Goal: Task Accomplishment & Management: Use online tool/utility

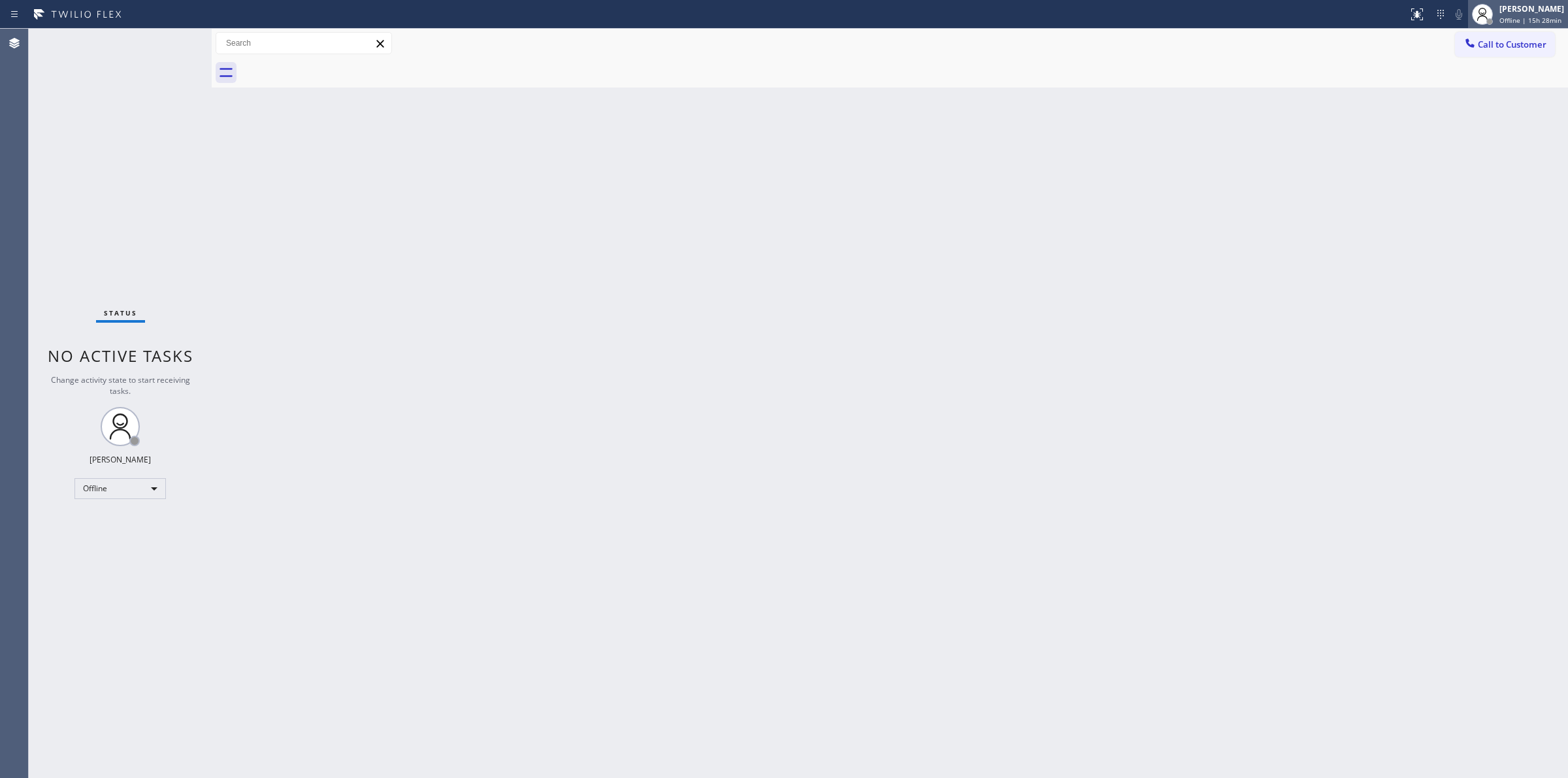
click at [1519, 1] on div "[PERSON_NAME] Offline | 15h 28min" at bounding box center [1518, 14] width 100 height 29
click at [1483, 87] on button "Unavailable" at bounding box center [1501, 87] width 130 height 17
click at [1550, 17] on span "Unavailable | 12:28" at bounding box center [1530, 19] width 63 height 9
click at [1480, 86] on button "Unavailable" at bounding box center [1501, 87] width 130 height 17
drag, startPoint x: 986, startPoint y: 163, endPoint x: 903, endPoint y: 223, distance: 102.4
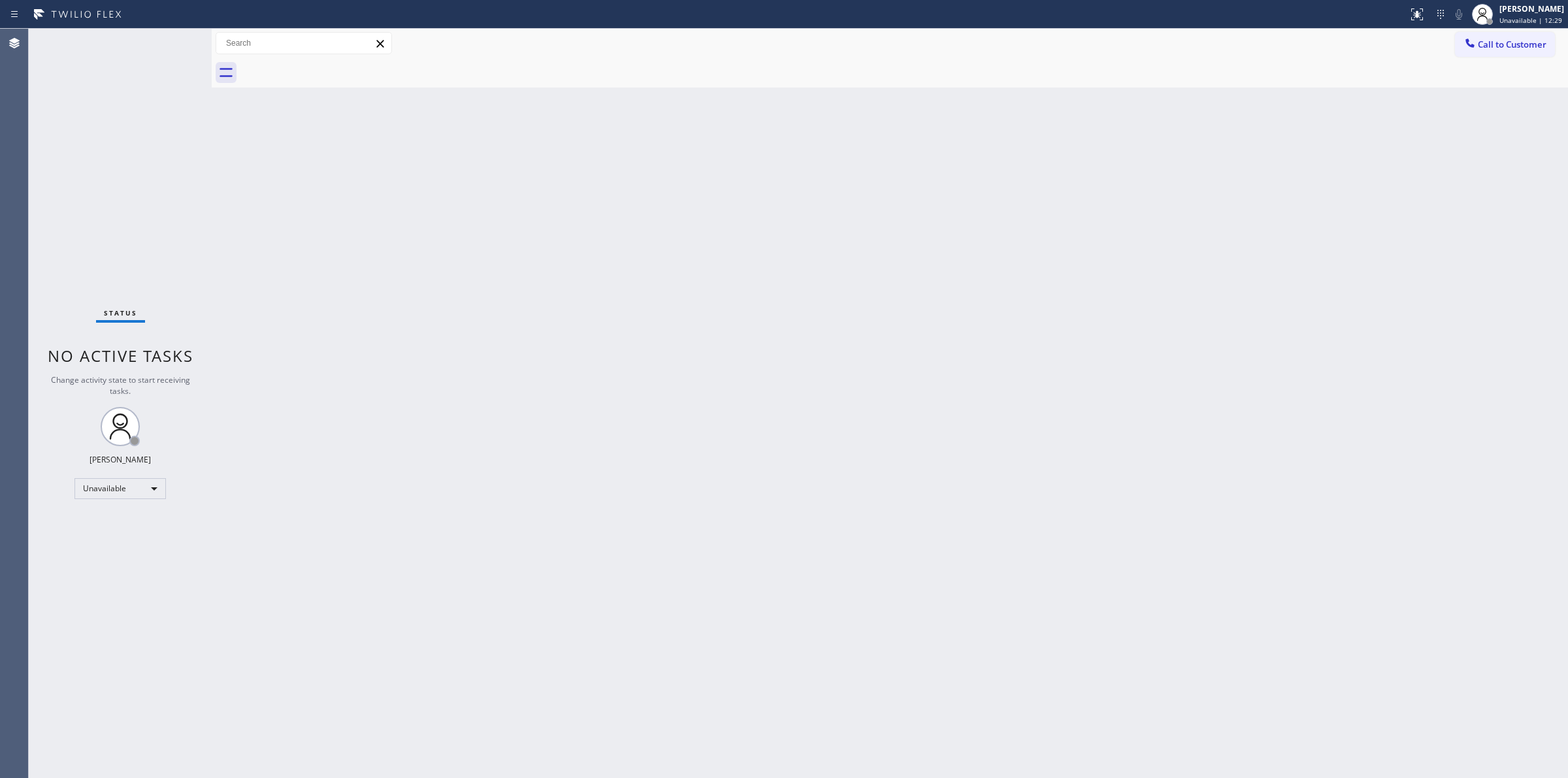
click at [948, 190] on div "Back to Dashboard Change Sender ID Customers Technicians Select a contact Outbo…" at bounding box center [889, 403] width 1356 height 749
click at [1287, 7] on div at bounding box center [703, 14] width 1397 height 21
click at [1495, 41] on span "Call to Customer" at bounding box center [1511, 44] width 69 height 12
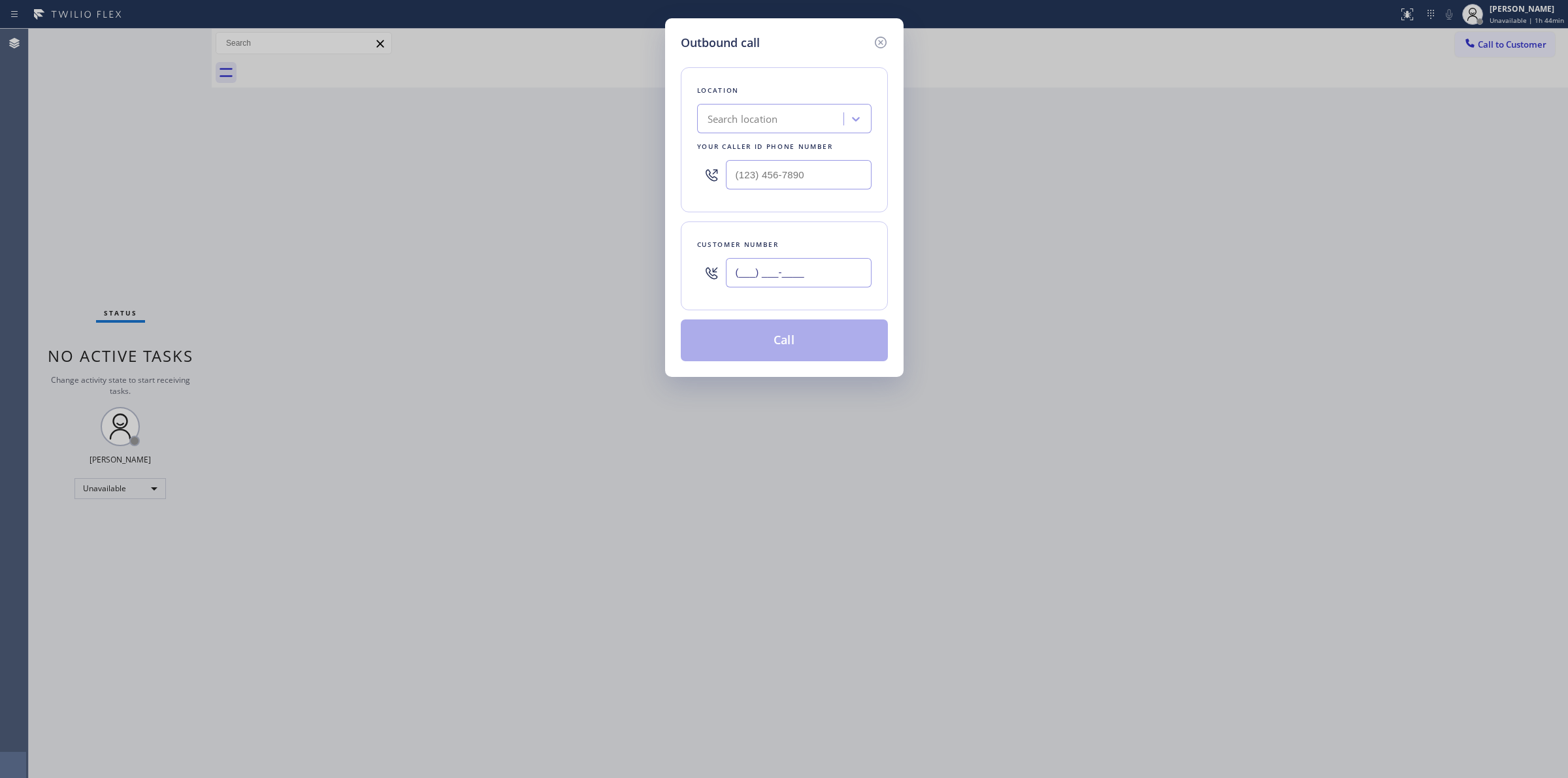
paste input "480) 297-7079"
click at [837, 267] on input "(___) ___-____" at bounding box center [798, 272] width 146 height 29
type input "(480) 297-7079"
paste input "GE Monogram Repair Expert"
click at [780, 111] on div "Search location" at bounding box center [771, 120] width 142 height 23
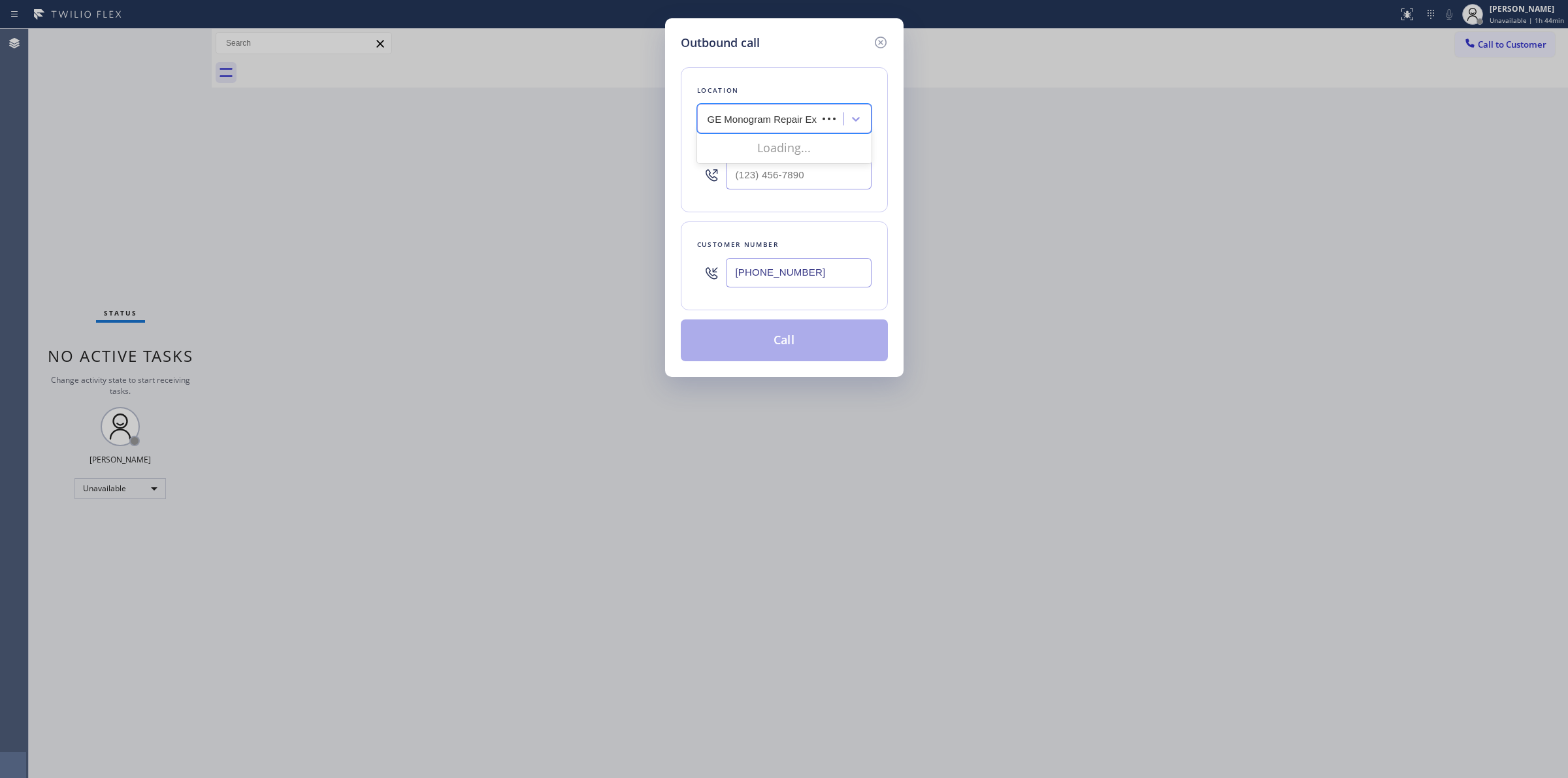
type input "GE Monogram Repair Expert"
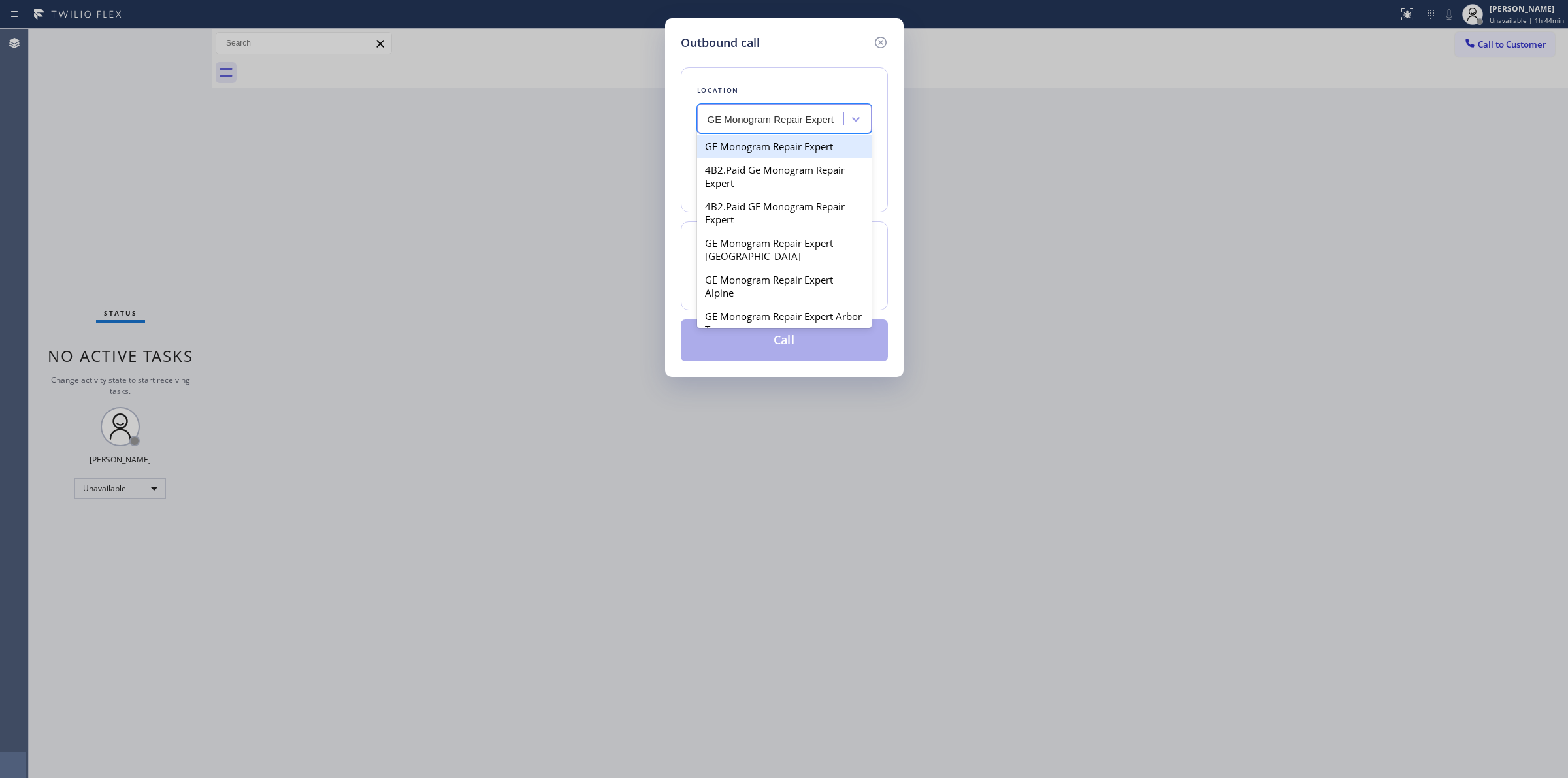
click at [751, 148] on div "GE Monogram Repair Expert" at bounding box center [784, 146] width 175 height 23
type input "(833) 371-0349"
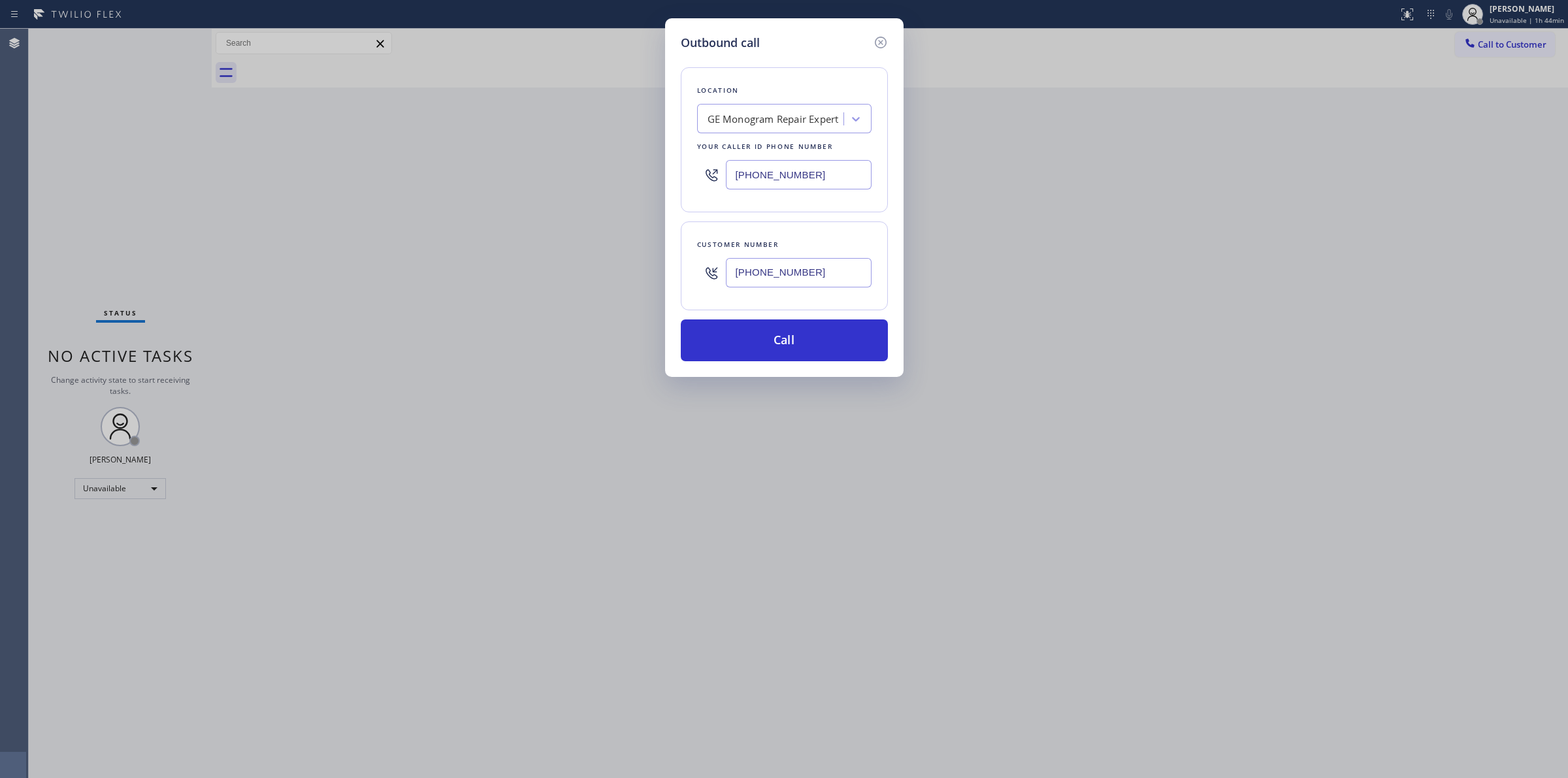
click at [772, 177] on input "(833) 371-0349" at bounding box center [798, 175] width 146 height 29
click at [798, 347] on button "Call" at bounding box center [784, 340] width 207 height 42
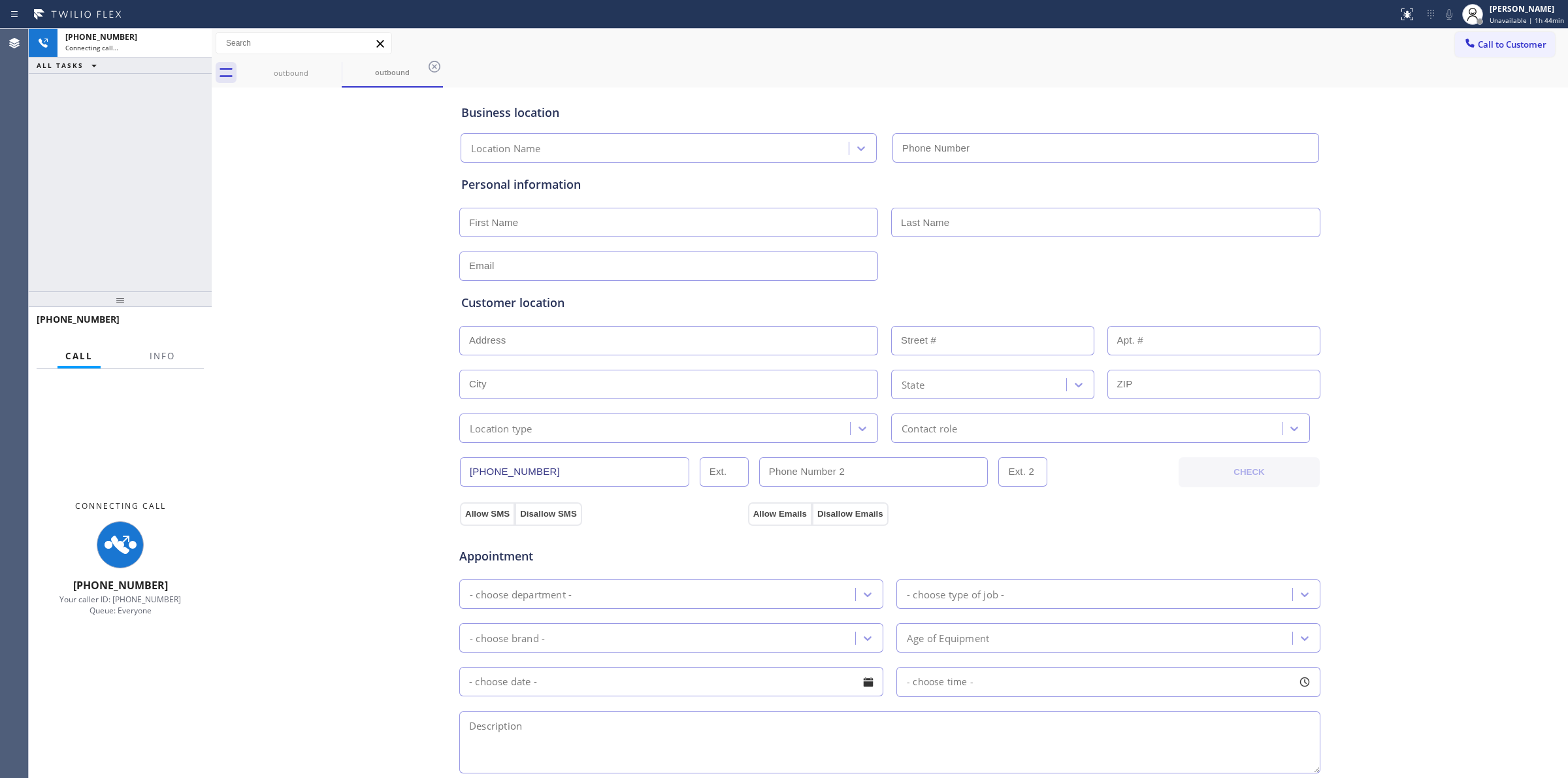
type input "(833) 371-0349"
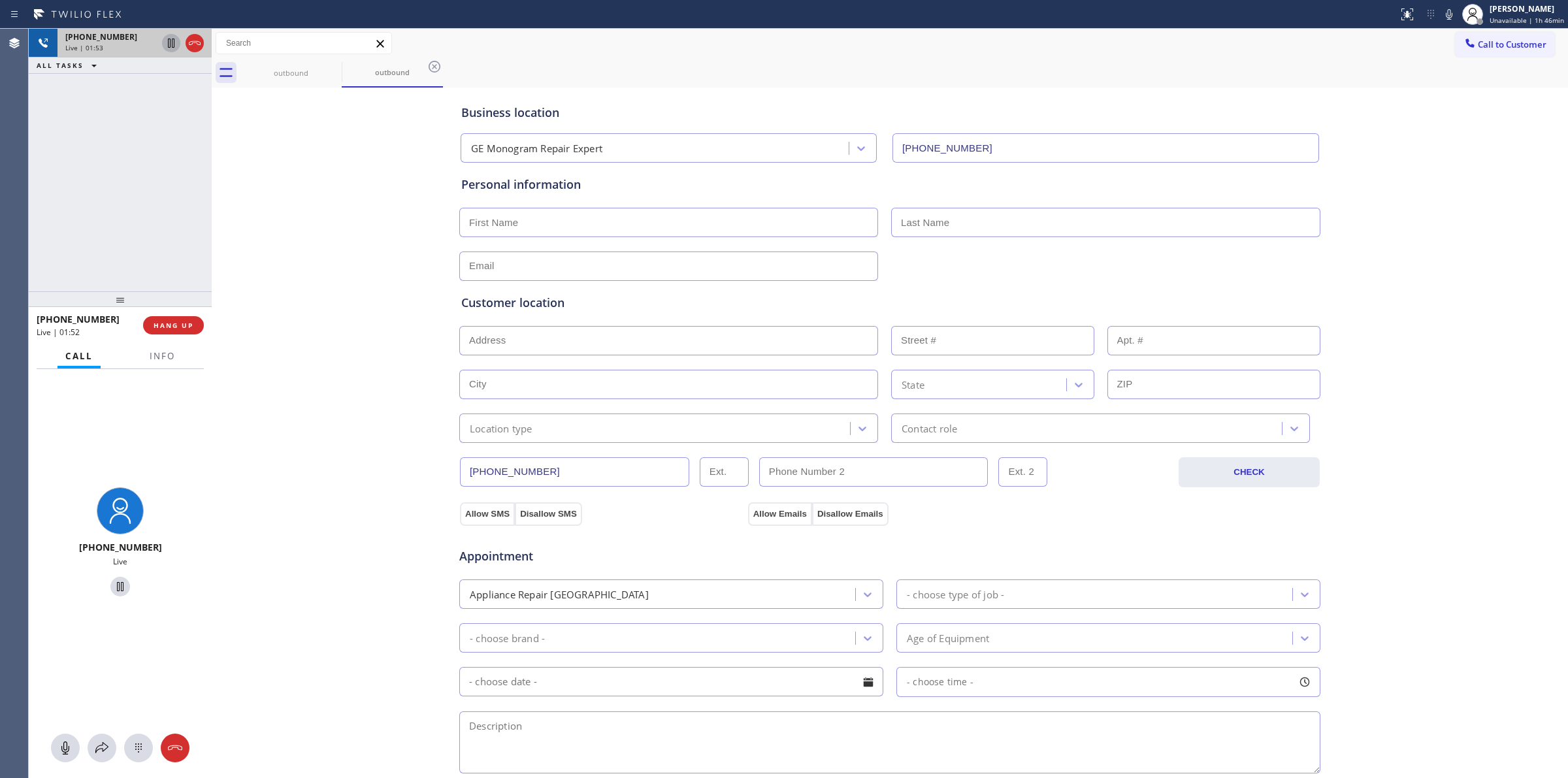
click at [173, 43] on icon at bounding box center [171, 43] width 15 height 15
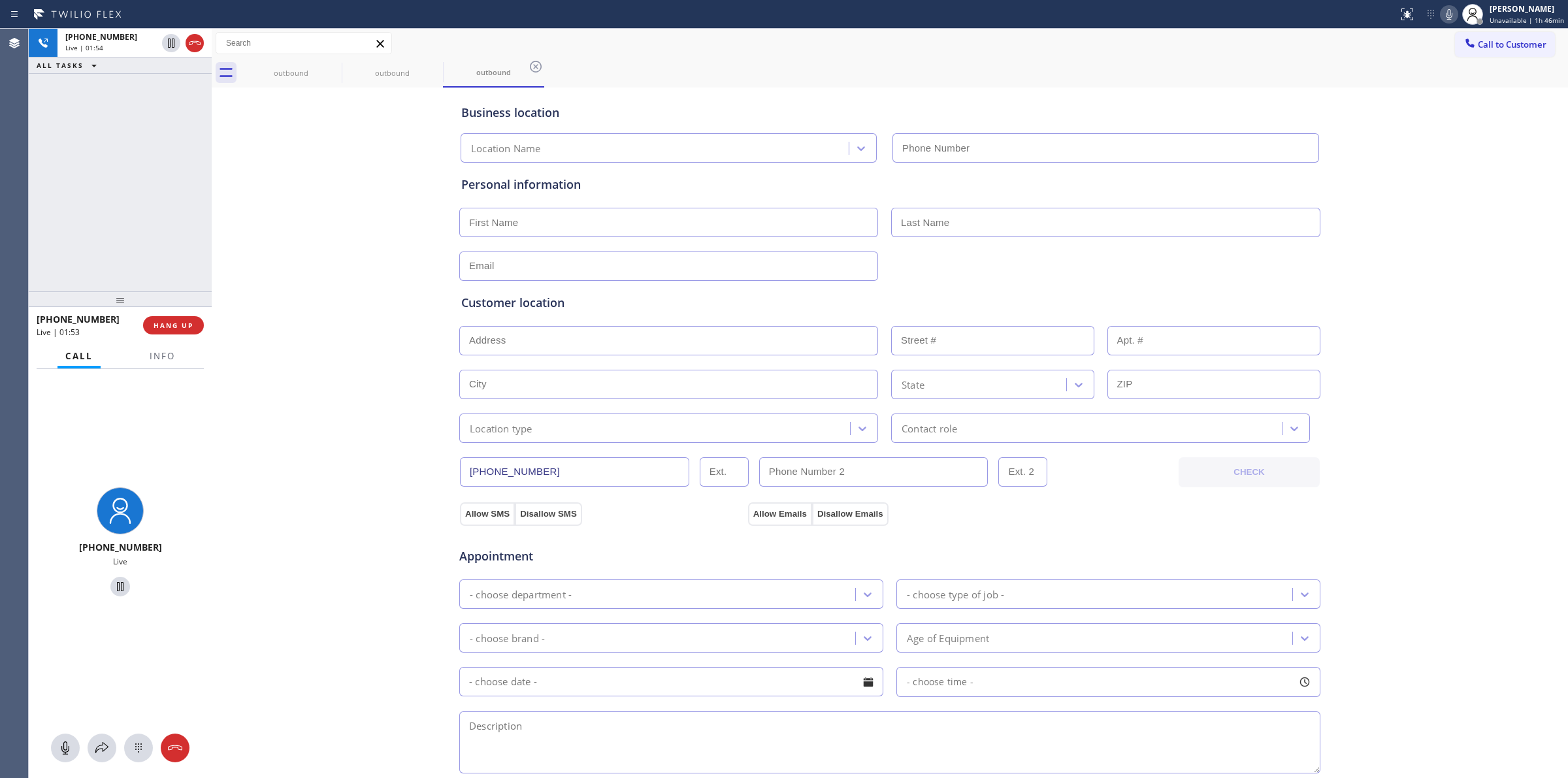
type input "(833) 371-0349"
click at [1452, 14] on icon at bounding box center [1448, 14] width 15 height 15
click at [334, 64] on icon at bounding box center [333, 67] width 15 height 15
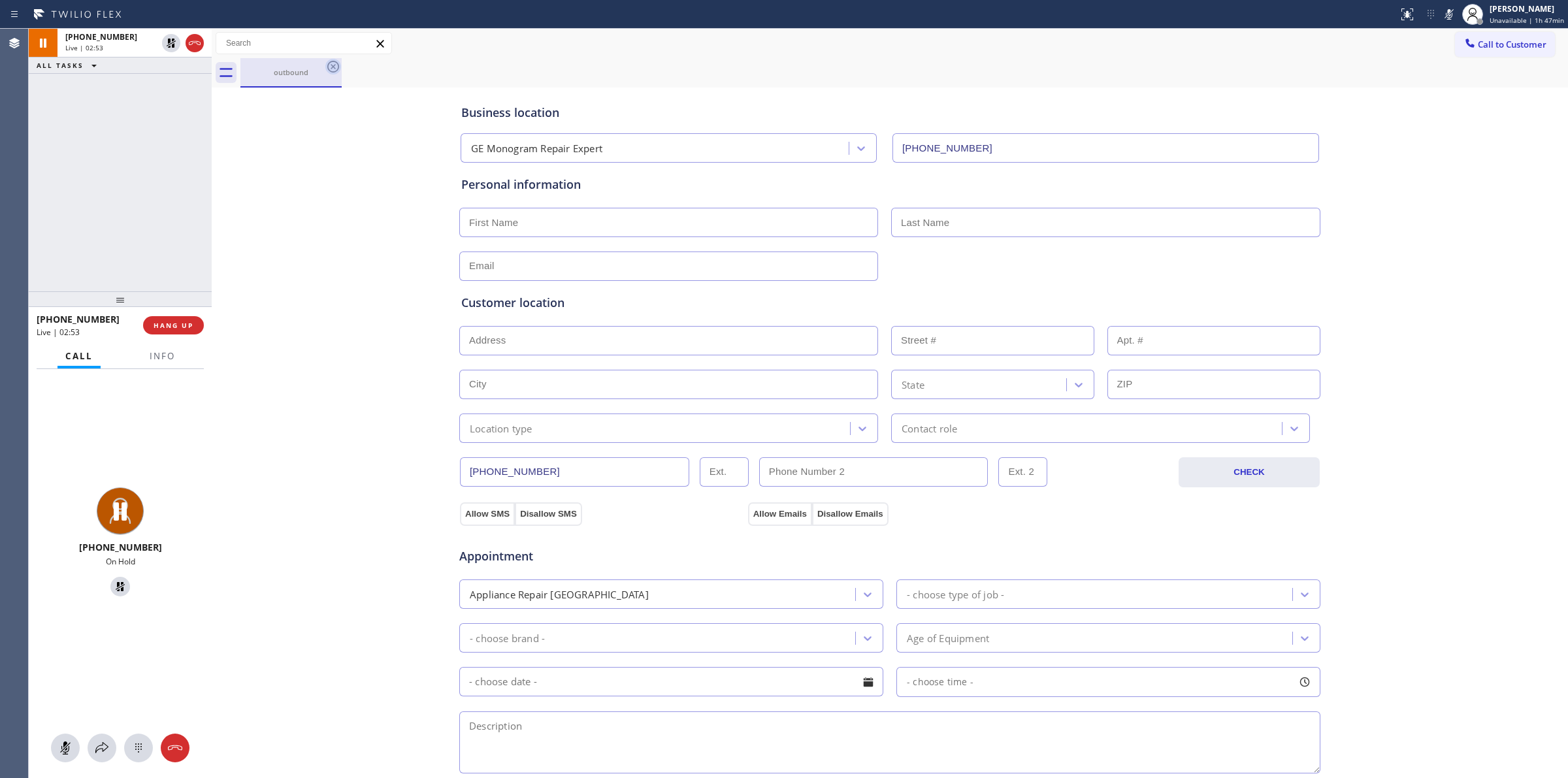
click at [332, 61] on icon at bounding box center [333, 67] width 12 height 12
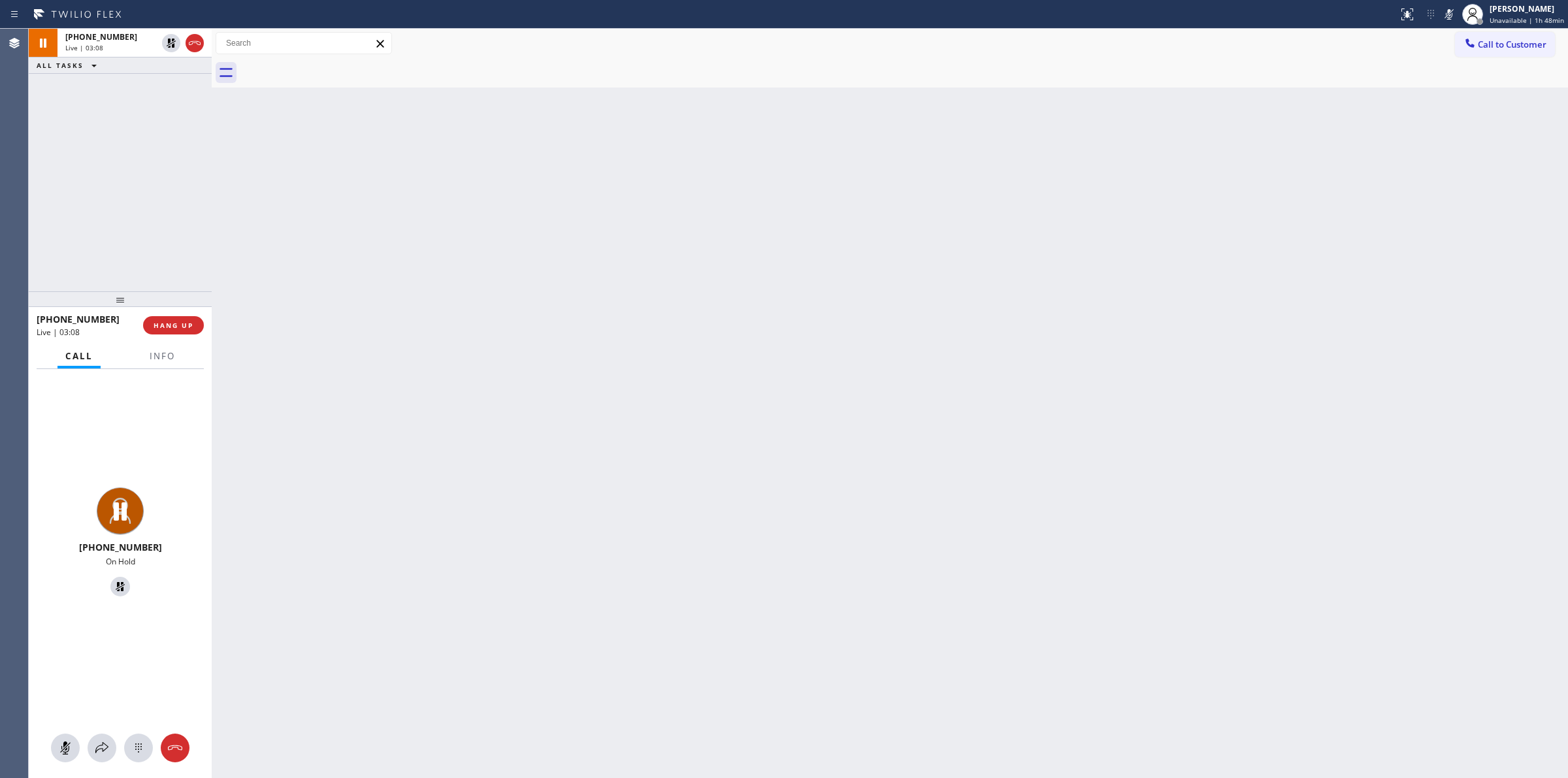
drag, startPoint x: 167, startPoint y: 42, endPoint x: 378, endPoint y: 66, distance: 212.4
click at [167, 42] on icon at bounding box center [171, 43] width 15 height 15
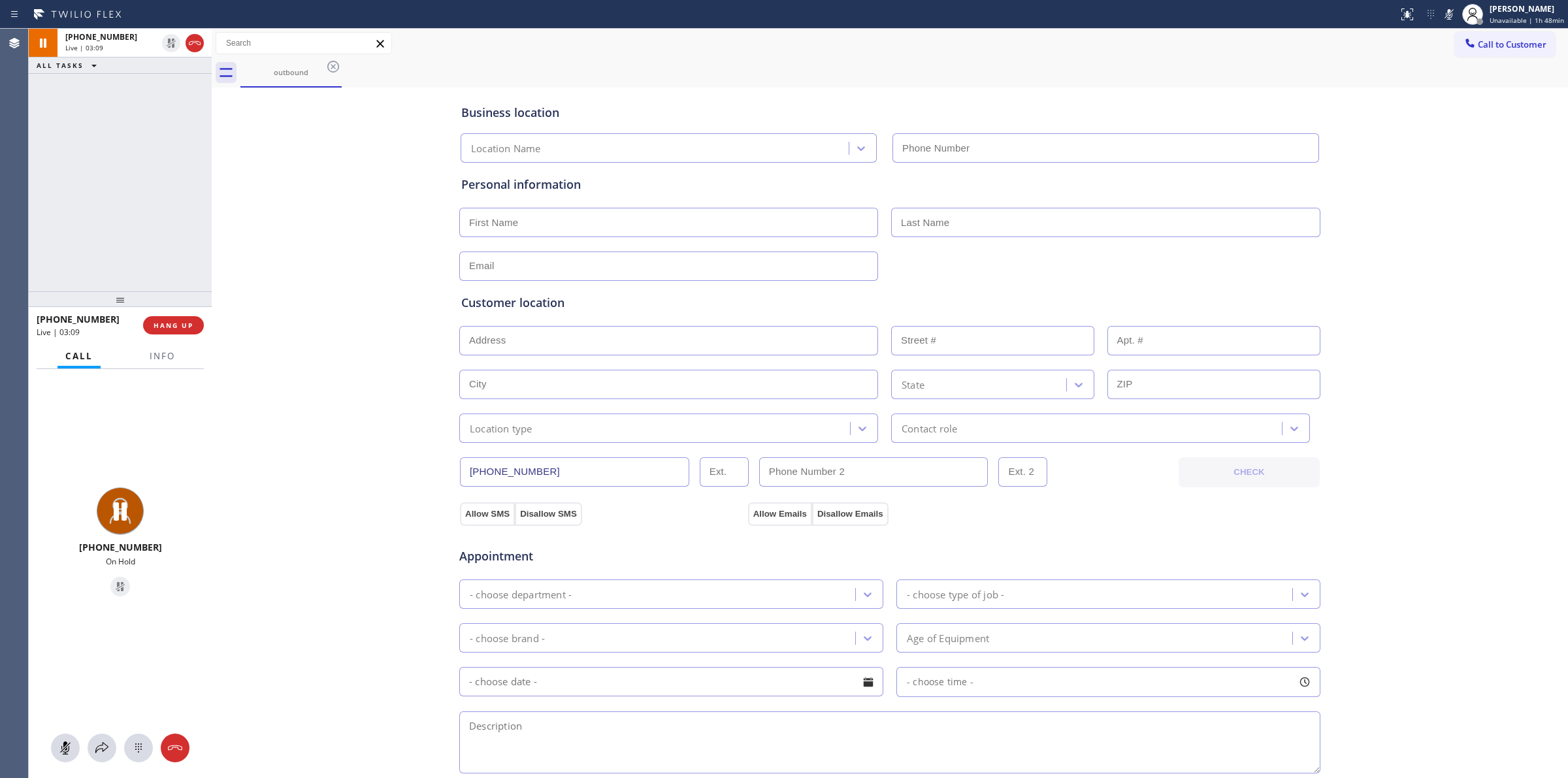
type input "(833) 371-0349"
click at [1453, 12] on icon at bounding box center [1448, 14] width 15 height 15
click at [168, 41] on icon at bounding box center [171, 42] width 9 height 9
type input "(833) 371-0349"
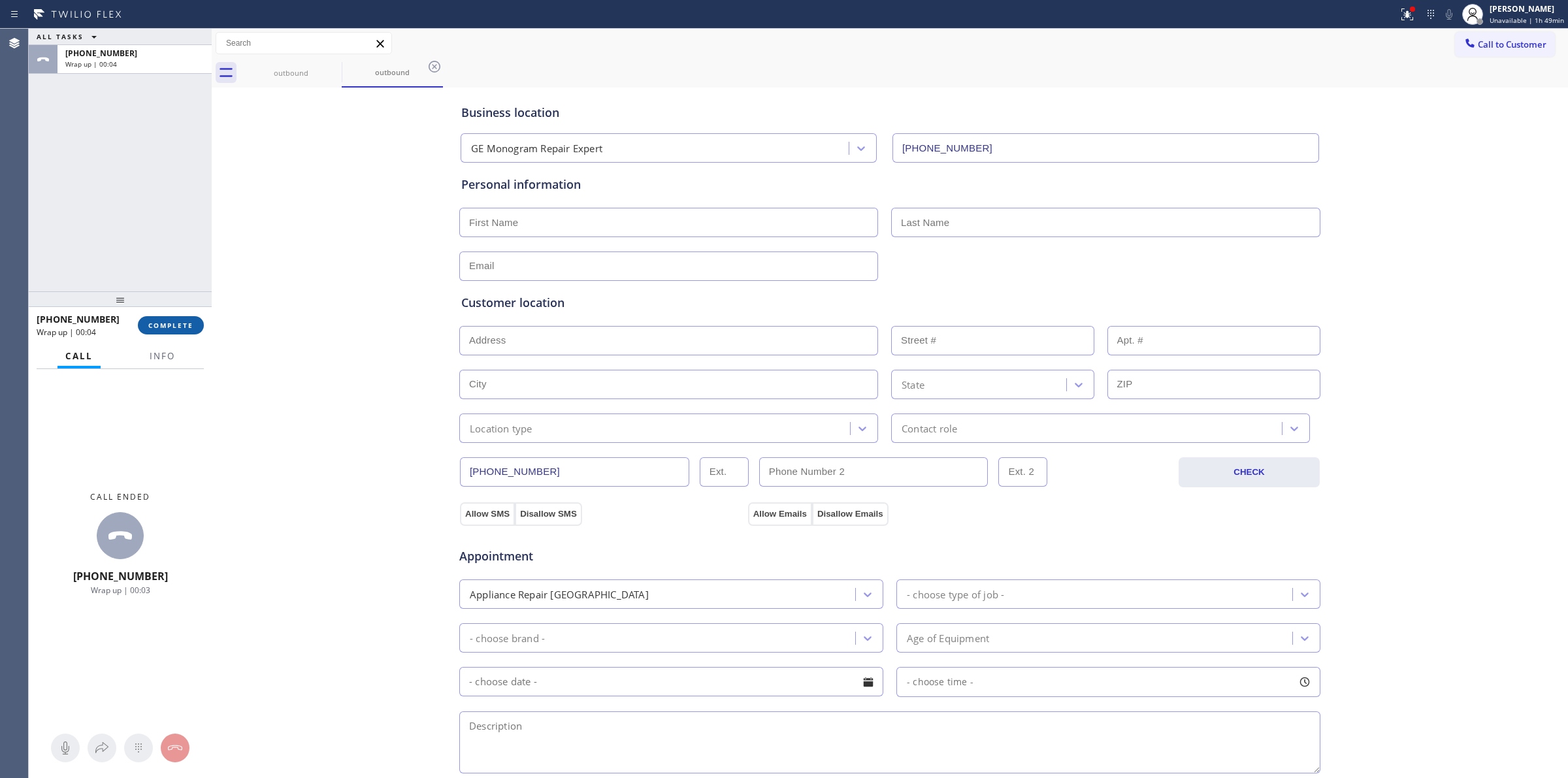
click at [173, 318] on button "COMPLETE" at bounding box center [171, 324] width 66 height 18
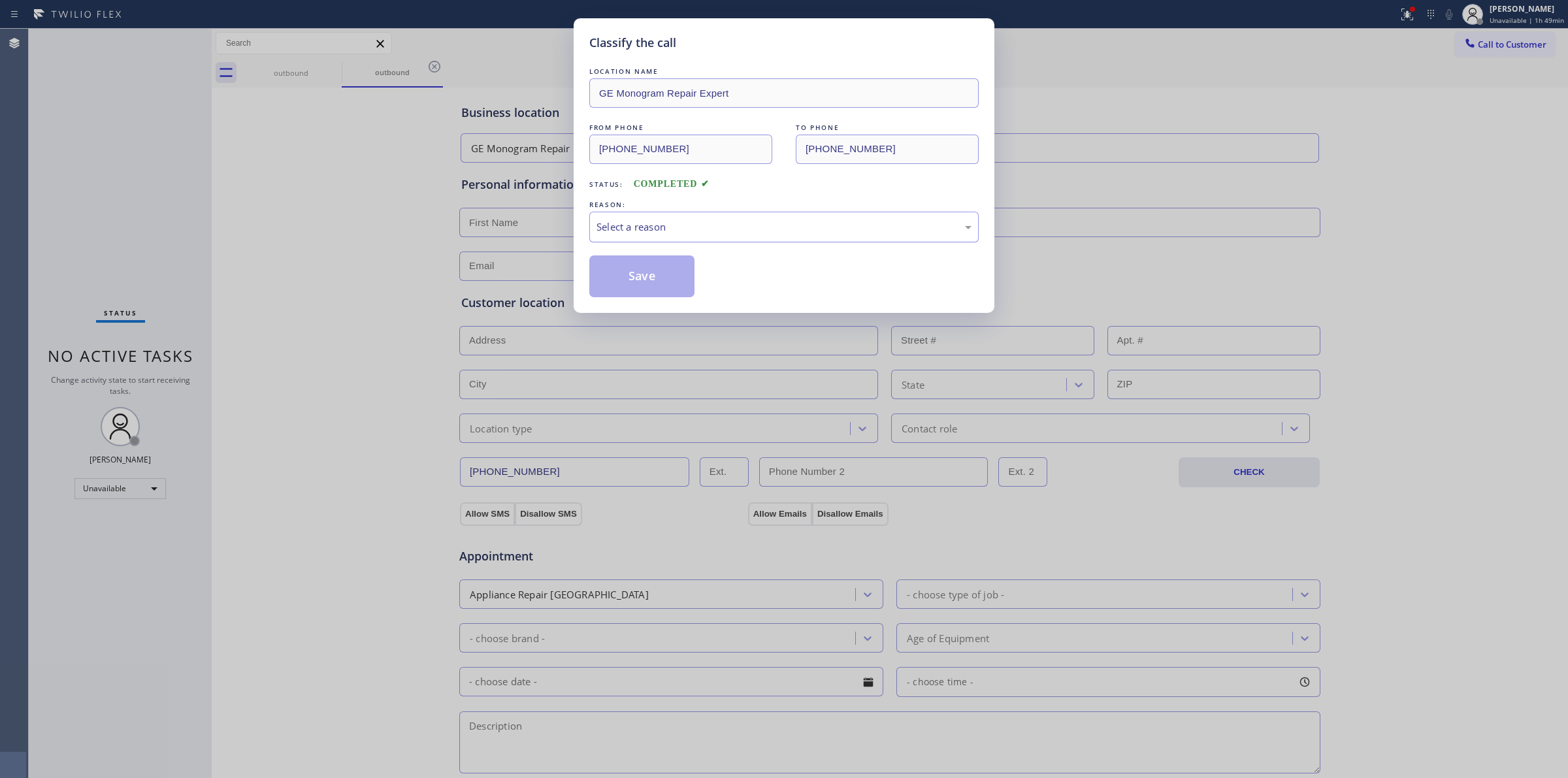
click at [685, 220] on div "Select a reason" at bounding box center [784, 227] width 375 height 15
click at [658, 275] on button "Save" at bounding box center [641, 276] width 105 height 42
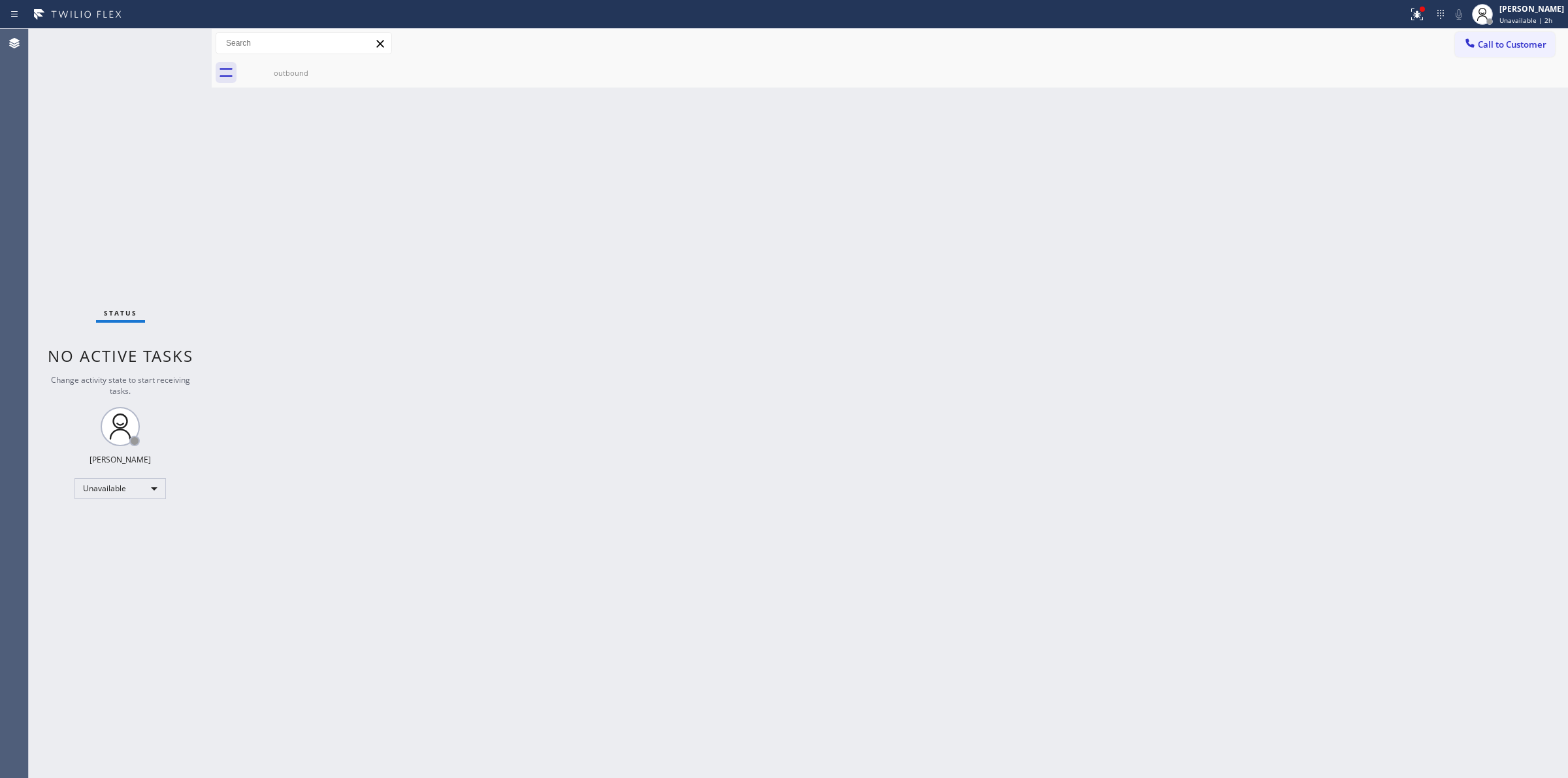
click at [1506, 43] on span "Call to Customer" at bounding box center [1511, 44] width 69 height 12
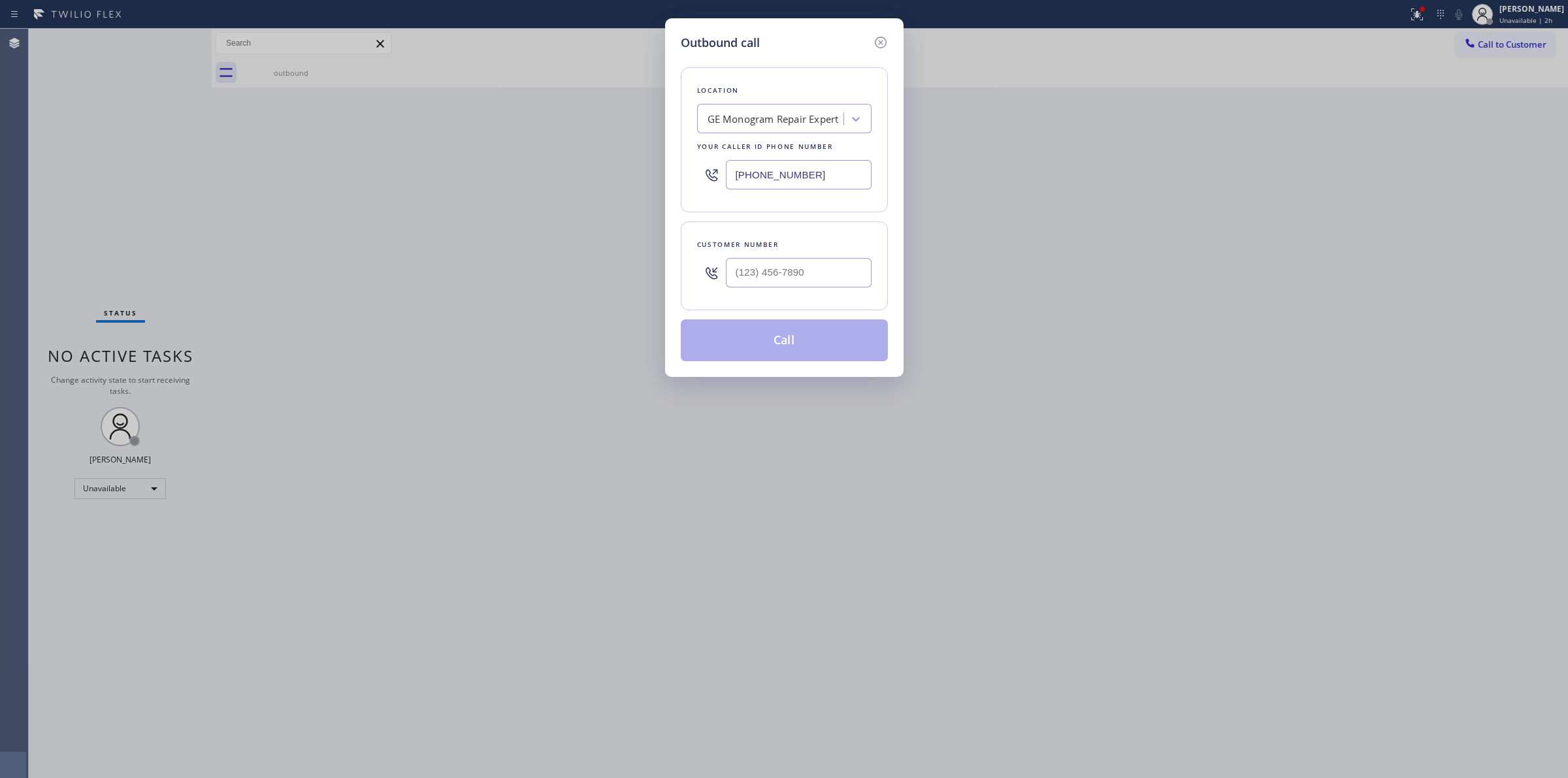
drag, startPoint x: 658, startPoint y: 180, endPoint x: 566, endPoint y: 180, distance: 92.0
click at [607, 180] on div "Outbound call Location GE Monogram Repair Expert Your caller id phone number (8…" at bounding box center [784, 389] width 1568 height 778
paste input "44) 988-0068"
drag, startPoint x: 814, startPoint y: 169, endPoint x: 454, endPoint y: 164, distance: 360.0
click at [526, 175] on div "Outbound call Location Viking Repair Pro Your caller id phone number (844) 988-…" at bounding box center [784, 389] width 1568 height 778
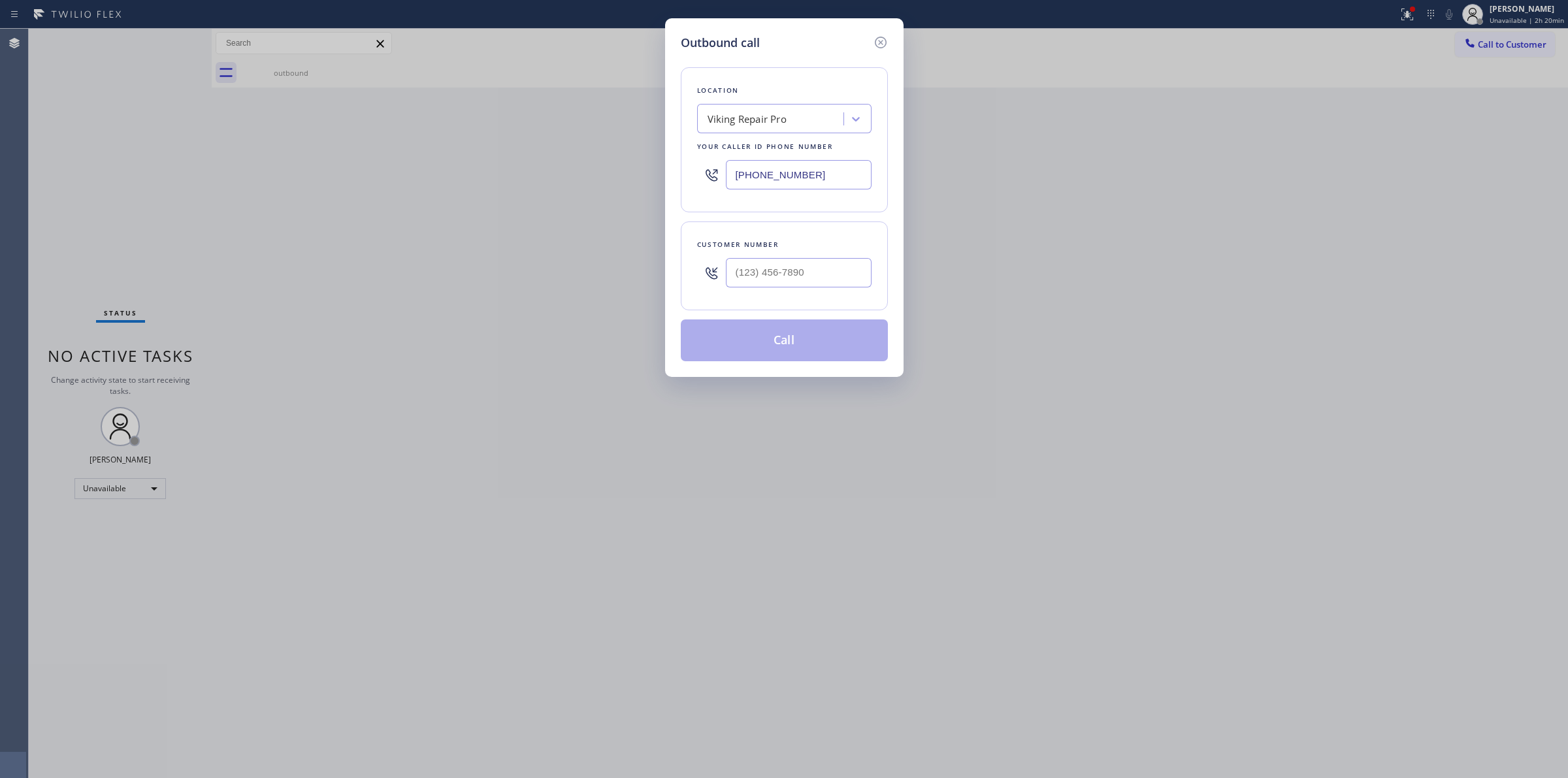
paste input "01-1623"
type input "(844) 901-1623"
click at [883, 41] on icon at bounding box center [881, 42] width 15 height 15
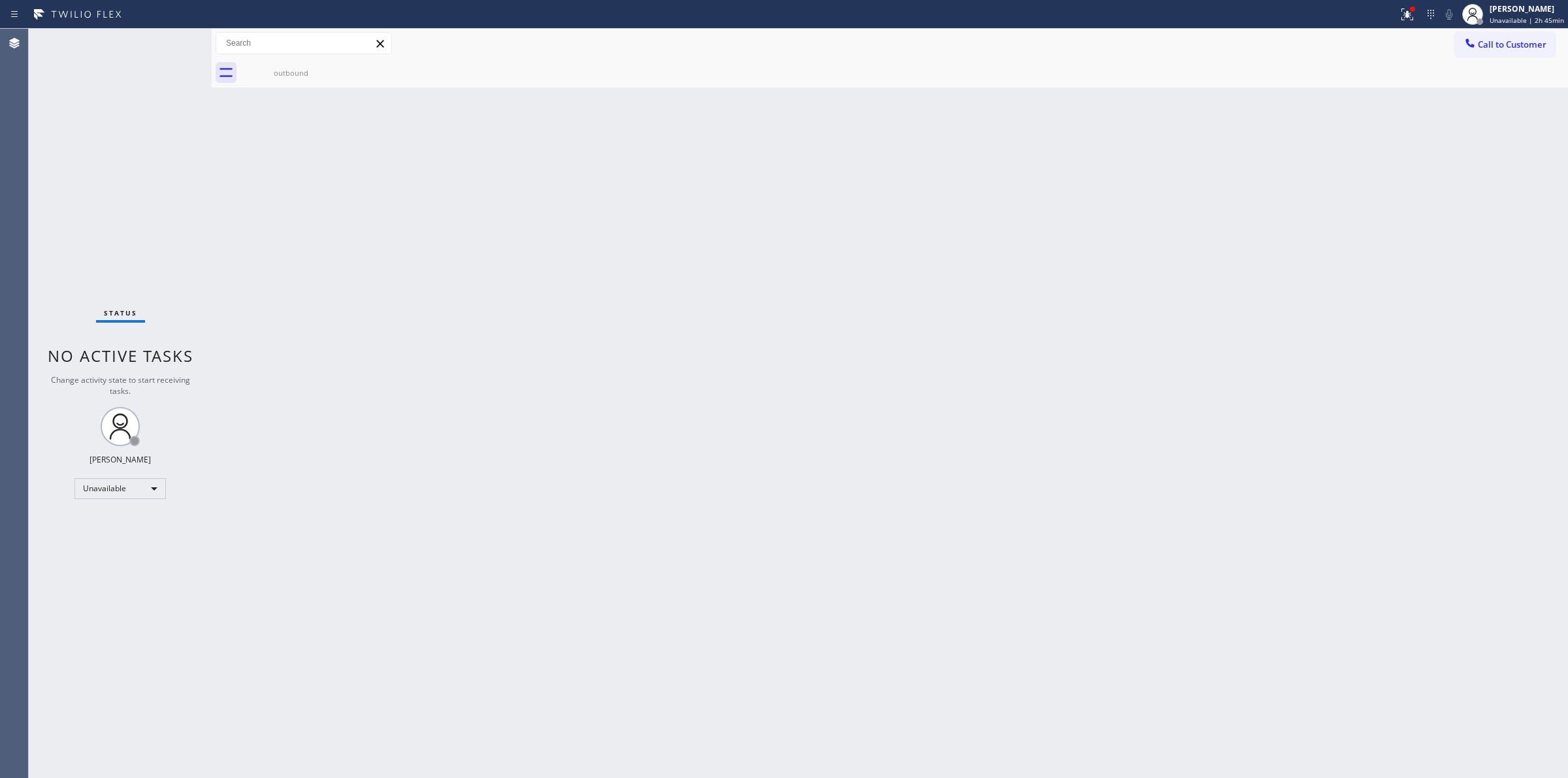
drag, startPoint x: 1148, startPoint y: 154, endPoint x: 1148, endPoint y: 179, distance: 25.0
click at [1148, 158] on div "Back to Dashboard Change Sender ID Customers Technicians Select a contact Outbo…" at bounding box center [889, 403] width 1356 height 749
click at [1148, 527] on div "Back to Dashboard Change Sender ID Customers Technicians Select a contact Outbo…" at bounding box center [889, 403] width 1356 height 749
click at [1545, 14] on div "[PERSON_NAME]" at bounding box center [1526, 9] width 74 height 12
click at [1487, 106] on button "Break" at bounding box center [1501, 103] width 130 height 17
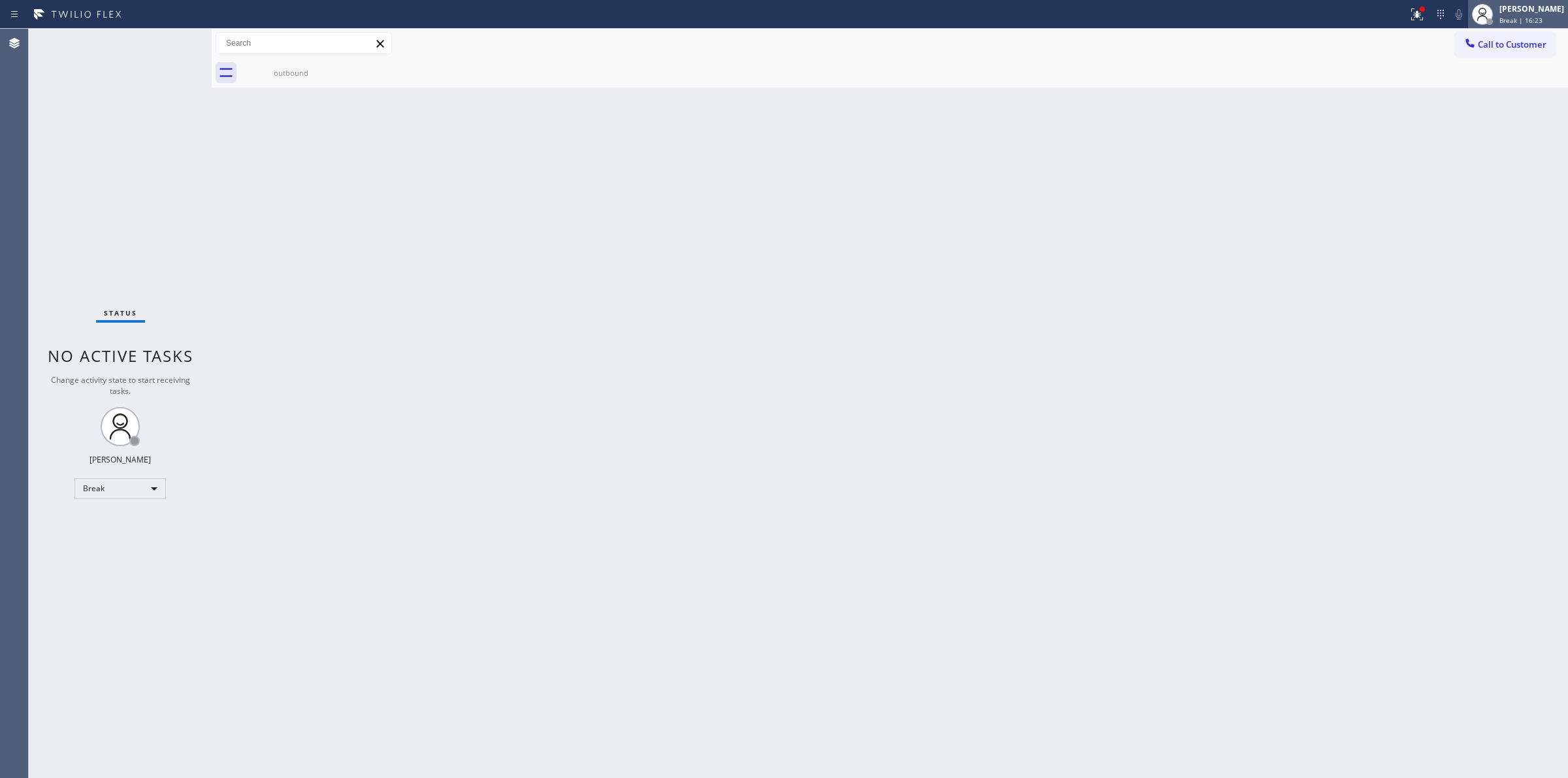
drag, startPoint x: 1455, startPoint y: 241, endPoint x: 1526, endPoint y: 17, distance: 235.0
click at [1526, 17] on span "Break | 16:23" at bounding box center [1521, 19] width 43 height 9
click at [1465, 88] on button "Unavailable" at bounding box center [1501, 87] width 130 height 17
